Goal: Task Accomplishment & Management: Manage account settings

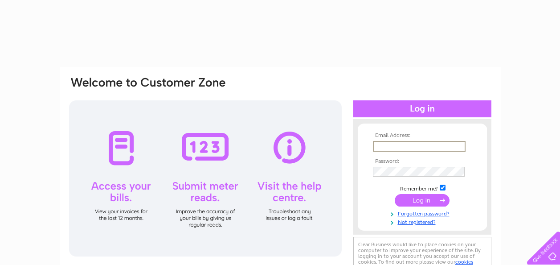
click at [413, 143] on input "text" at bounding box center [419, 146] width 93 height 11
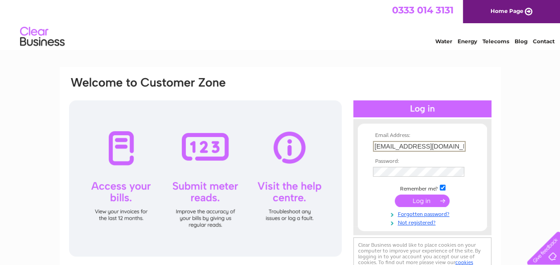
type input "[EMAIL_ADDRESS][DOMAIN_NAME]"
click at [395, 195] on input "submit" at bounding box center [422, 201] width 55 height 12
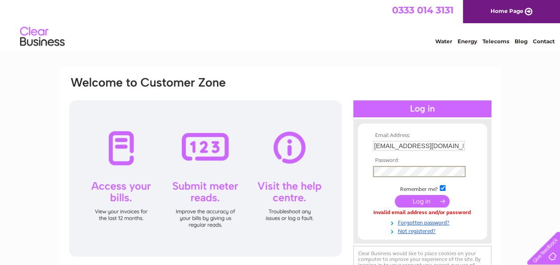
click at [395, 195] on input "submit" at bounding box center [422, 201] width 55 height 12
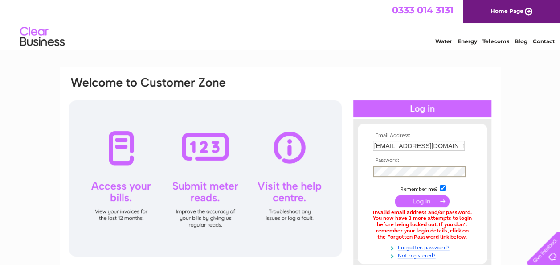
click at [395, 195] on input "submit" at bounding box center [422, 201] width 55 height 12
